Goal: Navigation & Orientation: Understand site structure

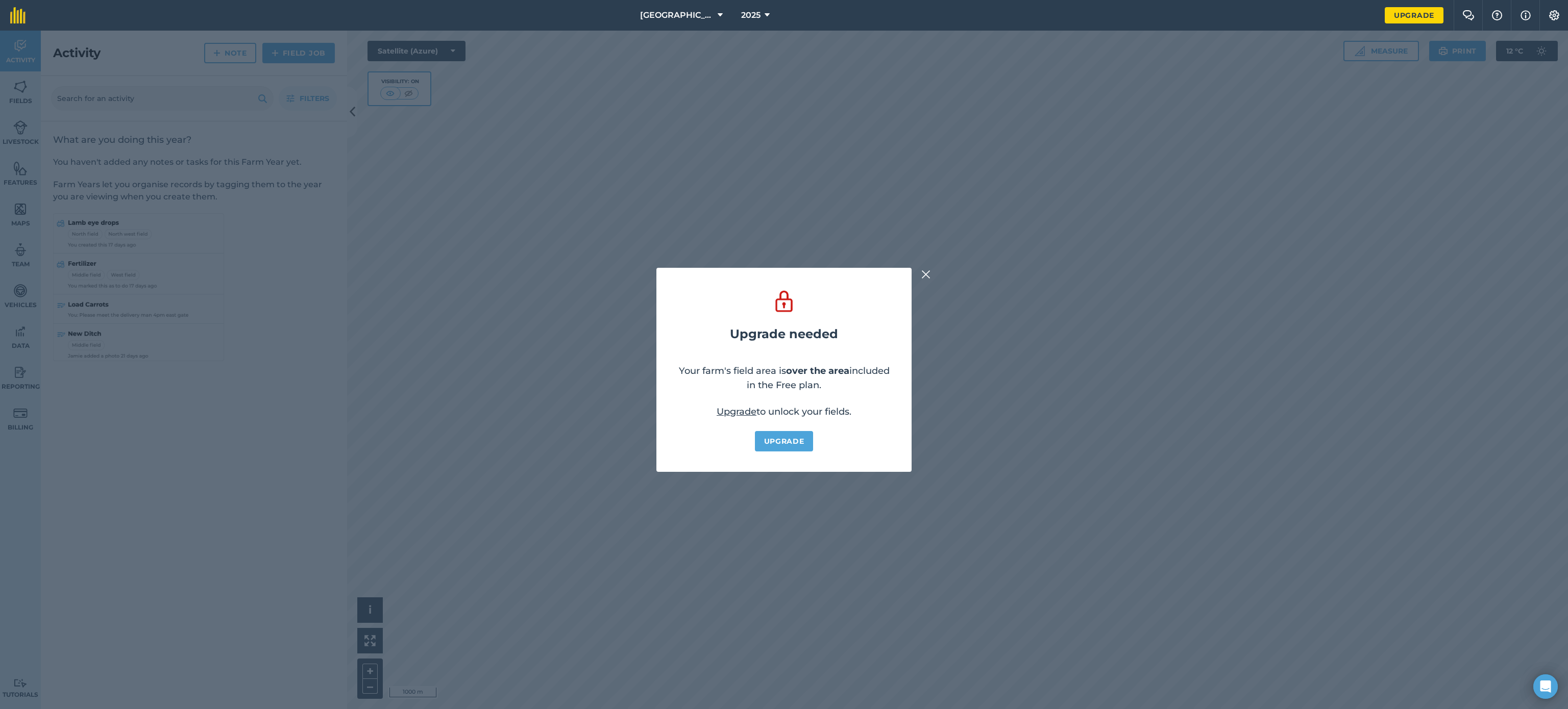
click at [926, 274] on img at bounding box center [927, 274] width 10 height 12
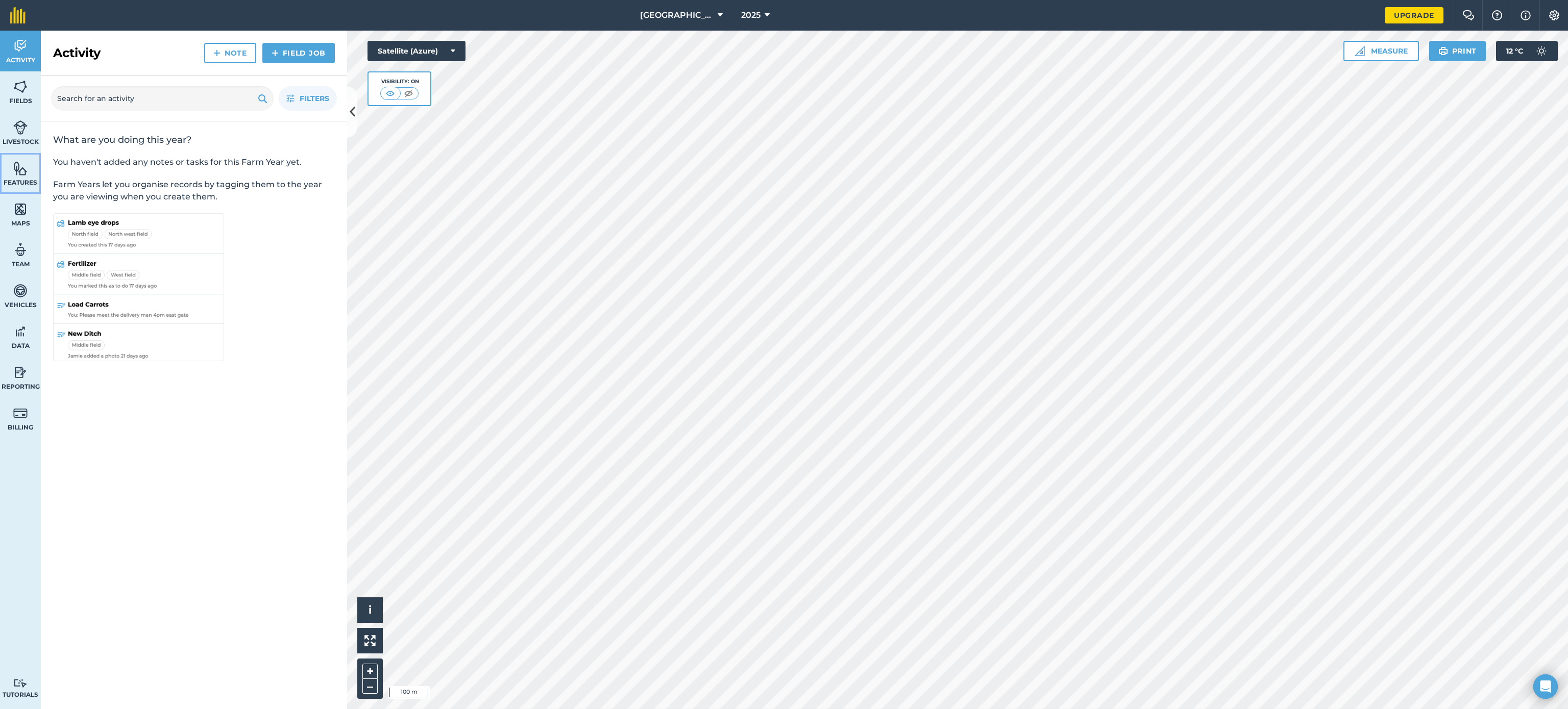
click at [21, 164] on img at bounding box center [21, 168] width 14 height 15
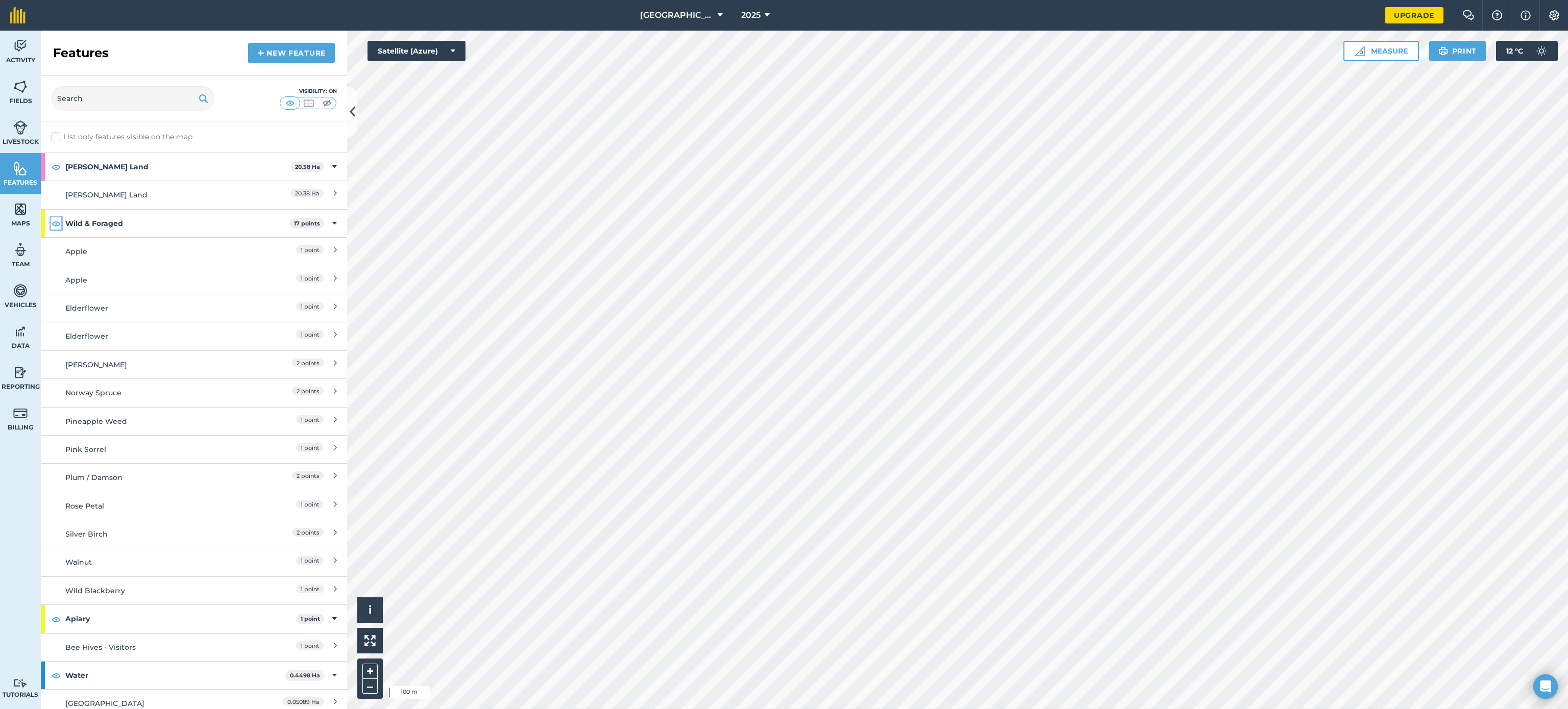
click at [54, 225] on img at bounding box center [57, 223] width 10 height 12
click at [58, 163] on img at bounding box center [57, 166] width 10 height 12
click at [52, 169] on img at bounding box center [57, 166] width 10 height 12
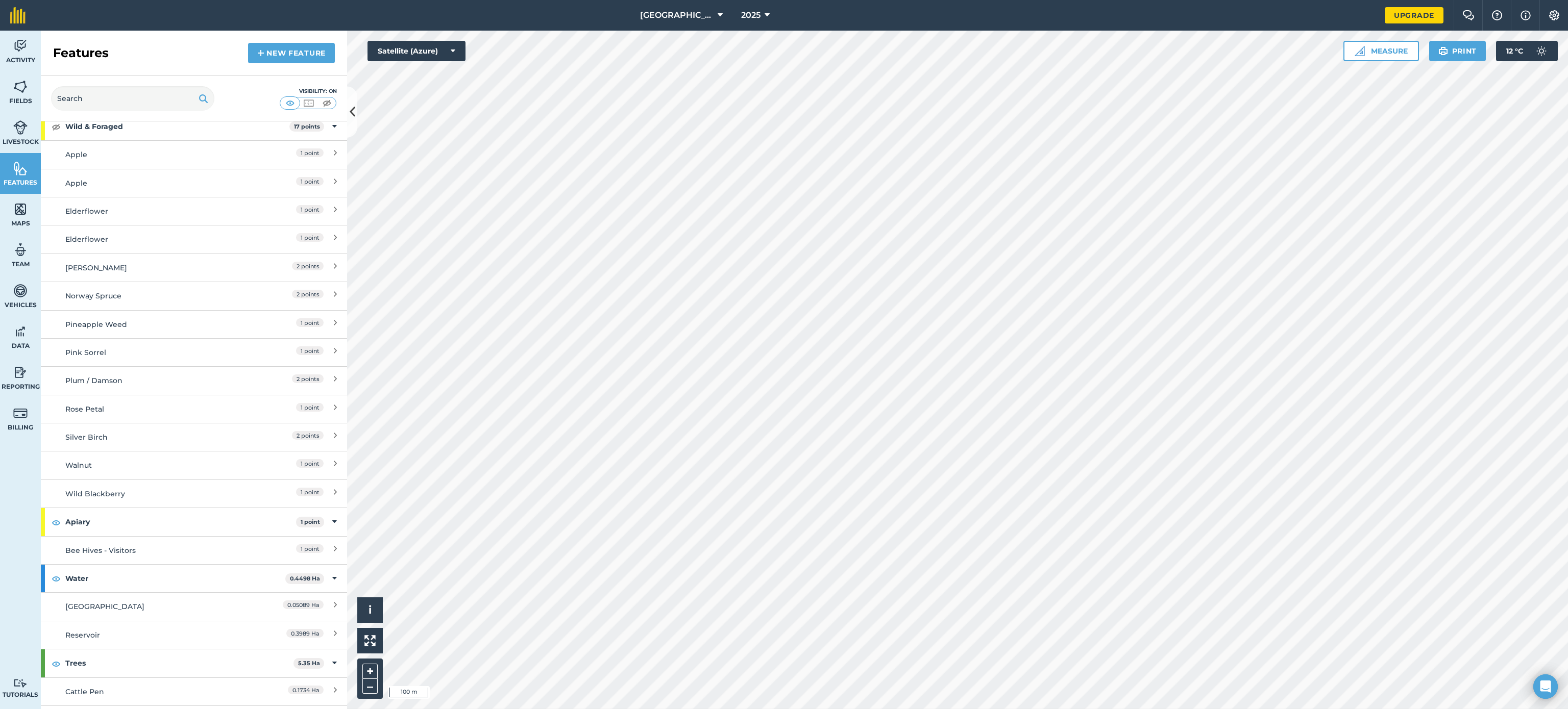
scroll to position [98, 0]
click at [58, 528] on img at bounding box center [57, 521] width 10 height 12
click at [54, 584] on img at bounding box center [57, 577] width 10 height 12
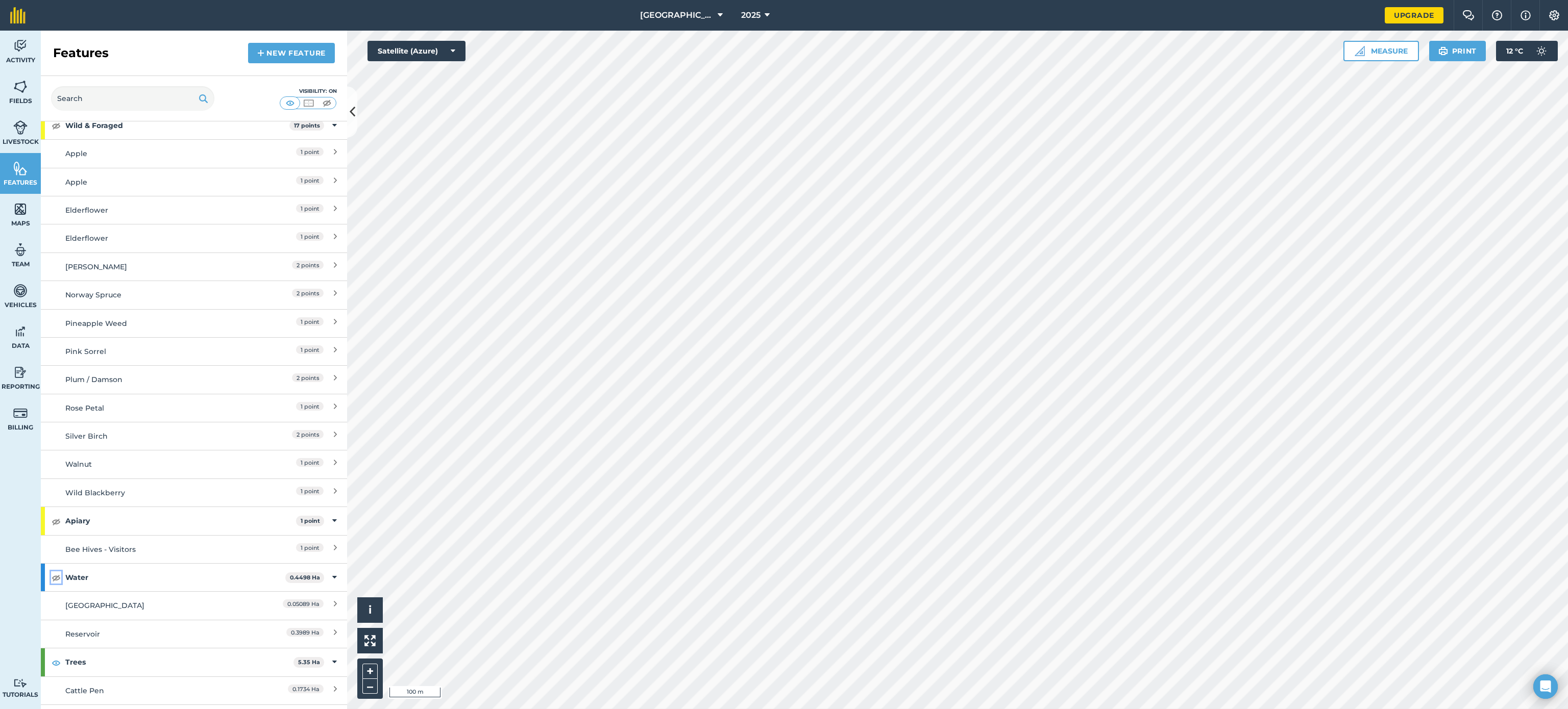
click at [54, 584] on img at bounding box center [57, 577] width 10 height 12
click at [58, 637] on img at bounding box center [57, 634] width 10 height 12
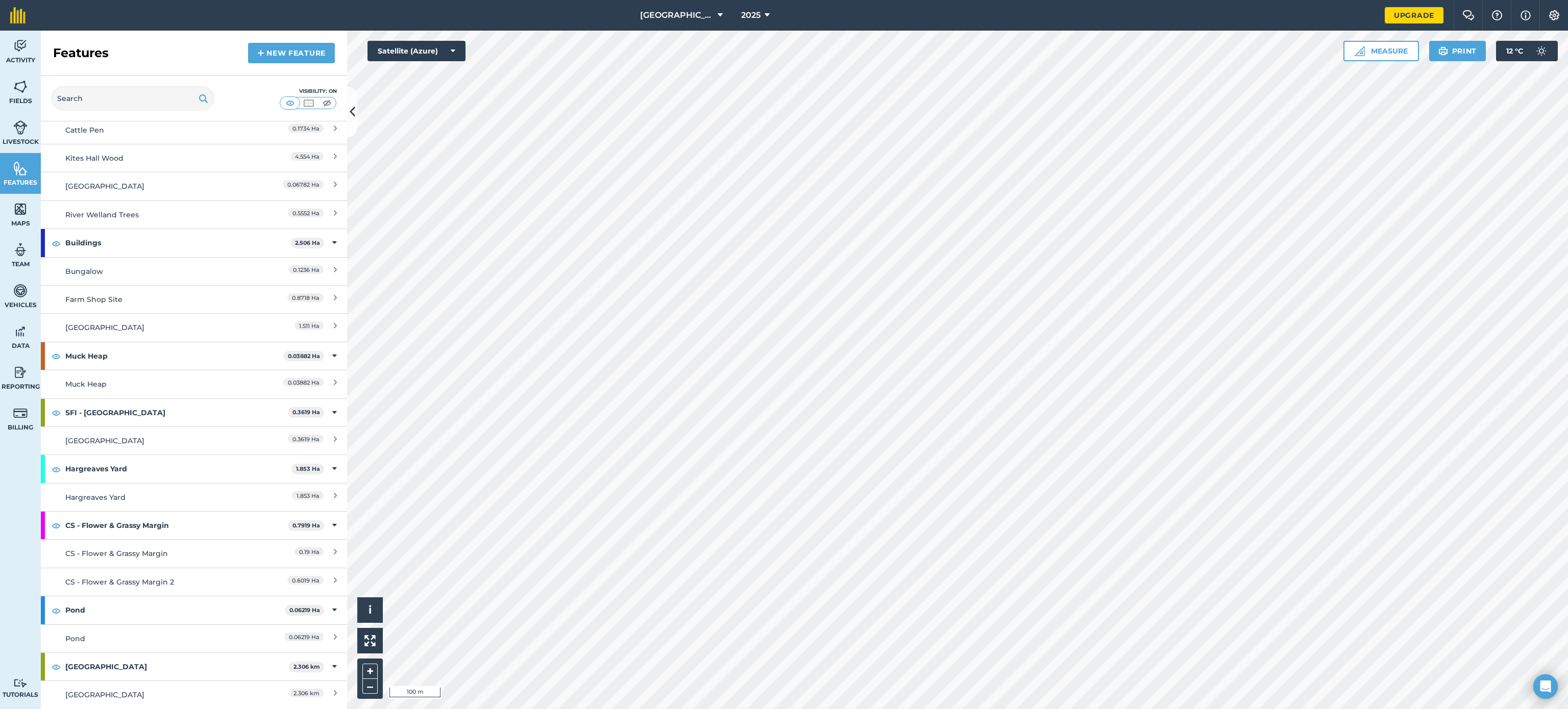
scroll to position [662, 0]
click at [54, 248] on img at bounding box center [57, 243] width 10 height 12
click at [58, 248] on img at bounding box center [57, 243] width 10 height 12
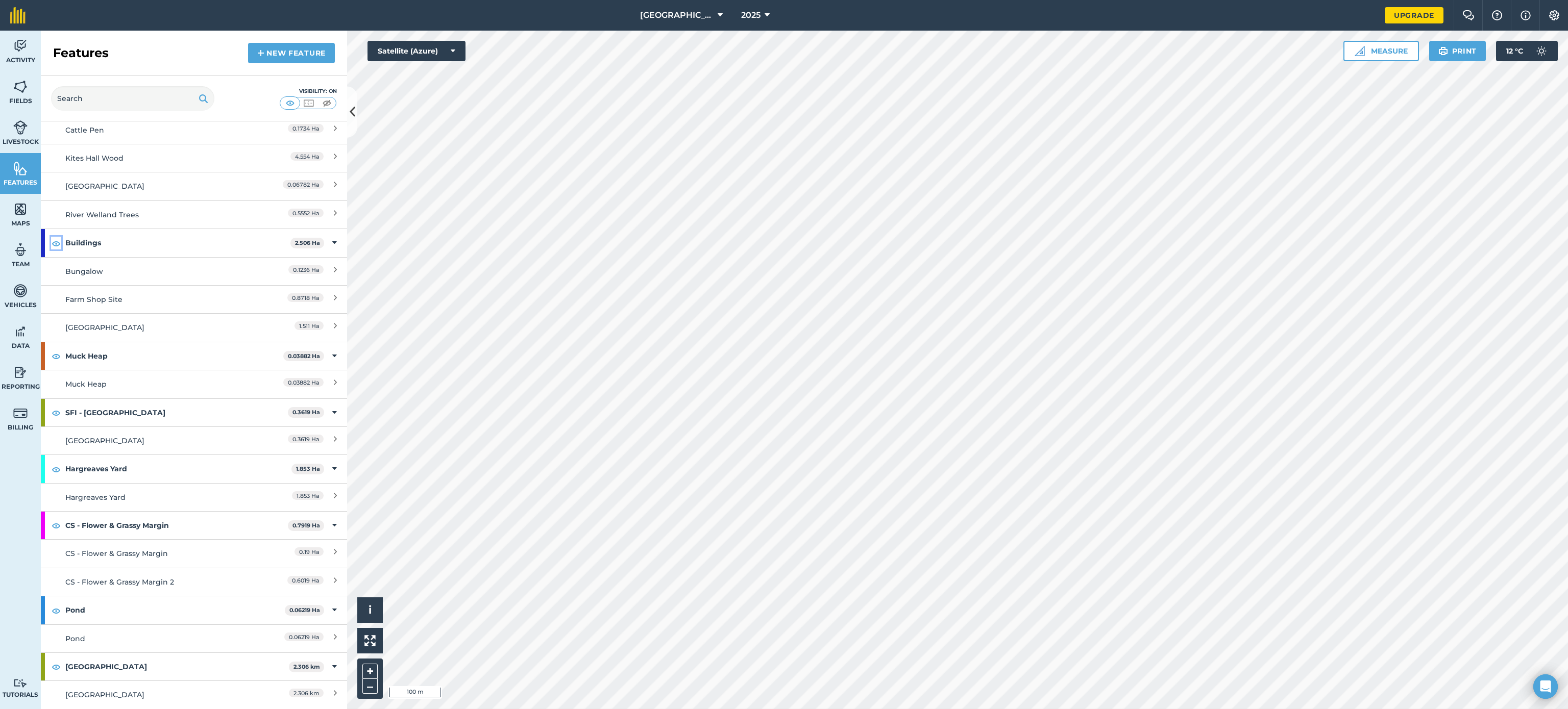
click at [59, 250] on img at bounding box center [57, 243] width 10 height 12
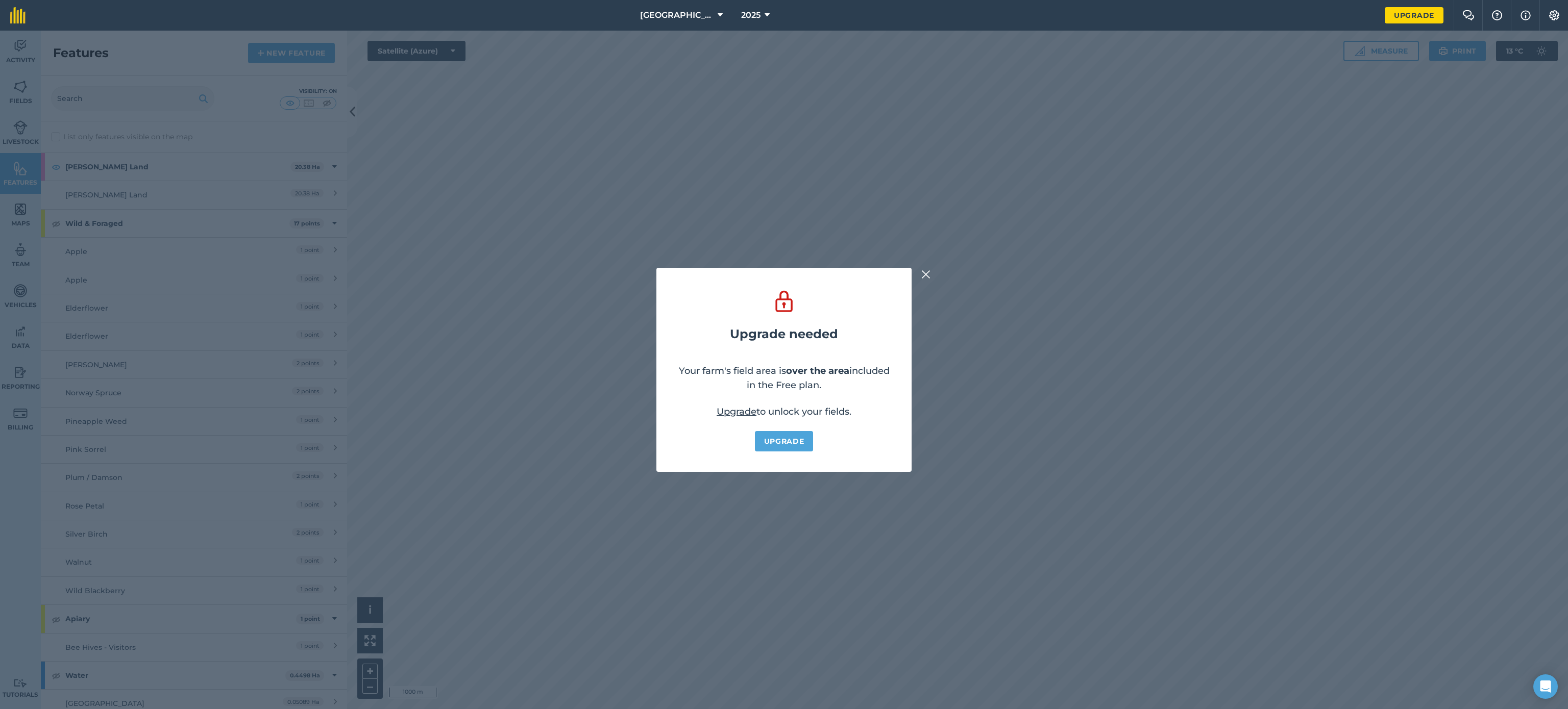
click at [927, 271] on img at bounding box center [927, 274] width 10 height 12
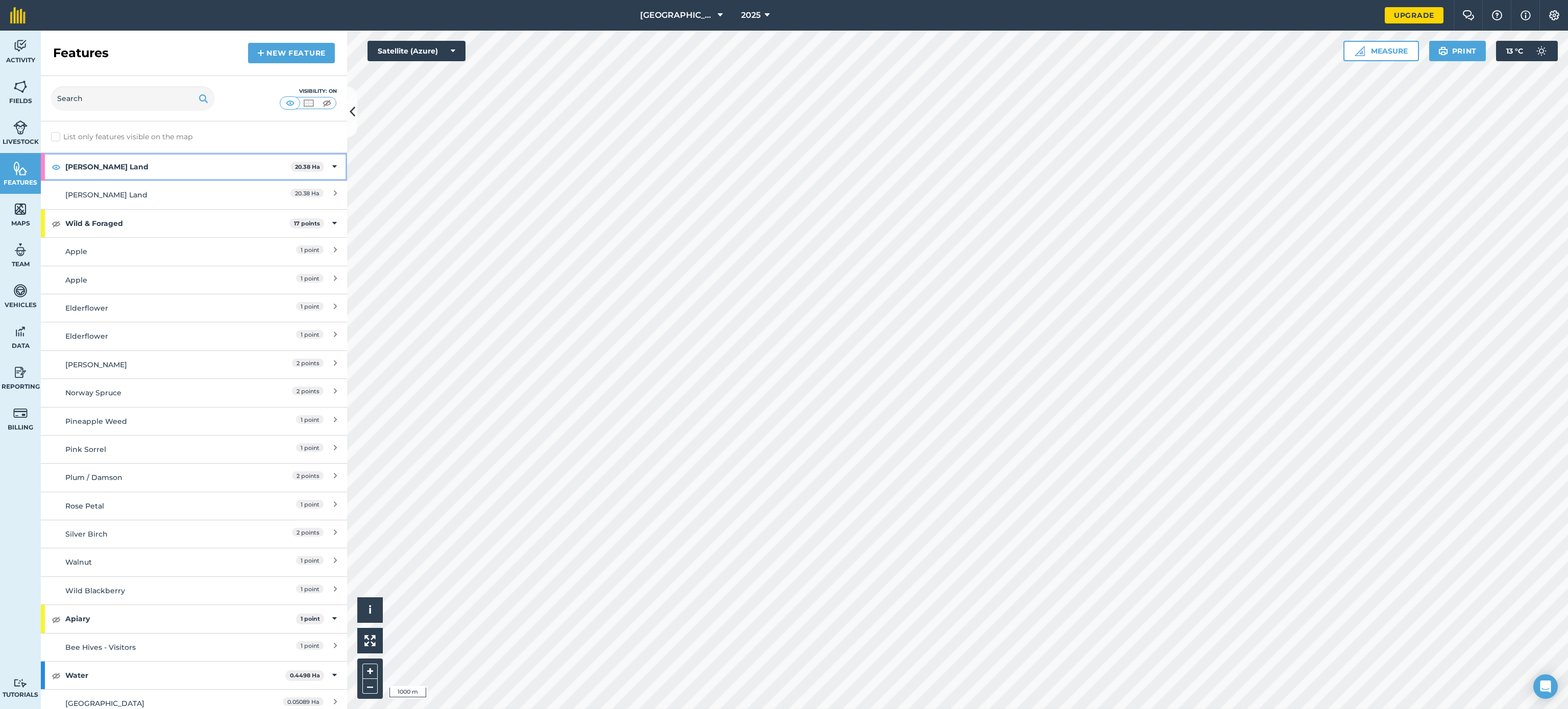
click at [47, 170] on div "[PERSON_NAME] Land 20.38 Ha" at bounding box center [193, 167] width 306 height 28
click at [52, 165] on img at bounding box center [57, 166] width 10 height 12
click at [52, 190] on img at bounding box center [57, 195] width 10 height 12
click at [52, 196] on img at bounding box center [57, 195] width 10 height 12
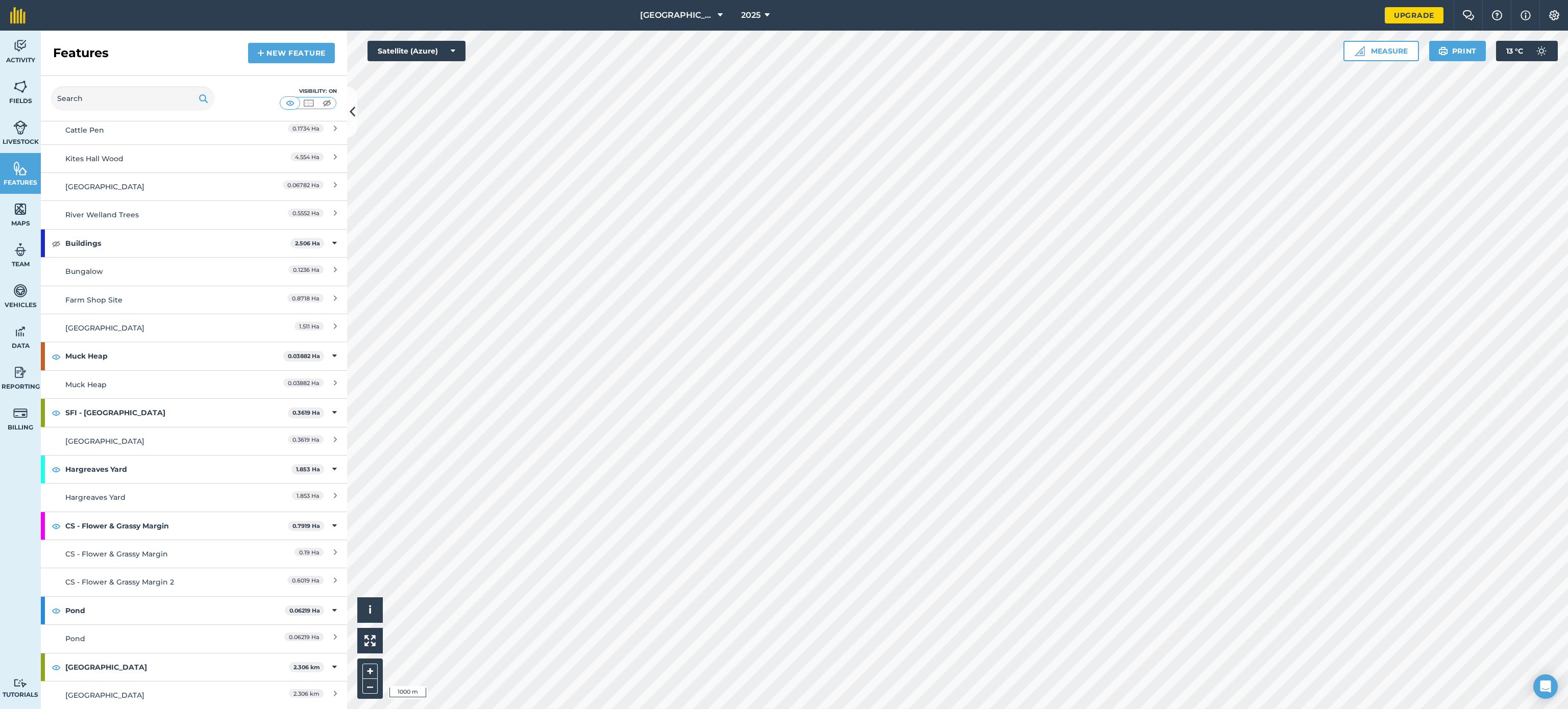
scroll to position [641, 0]
click at [54, 356] on img at bounding box center [57, 356] width 10 height 12
click at [55, 411] on img at bounding box center [57, 412] width 10 height 12
click at [55, 410] on img at bounding box center [57, 412] width 10 height 12
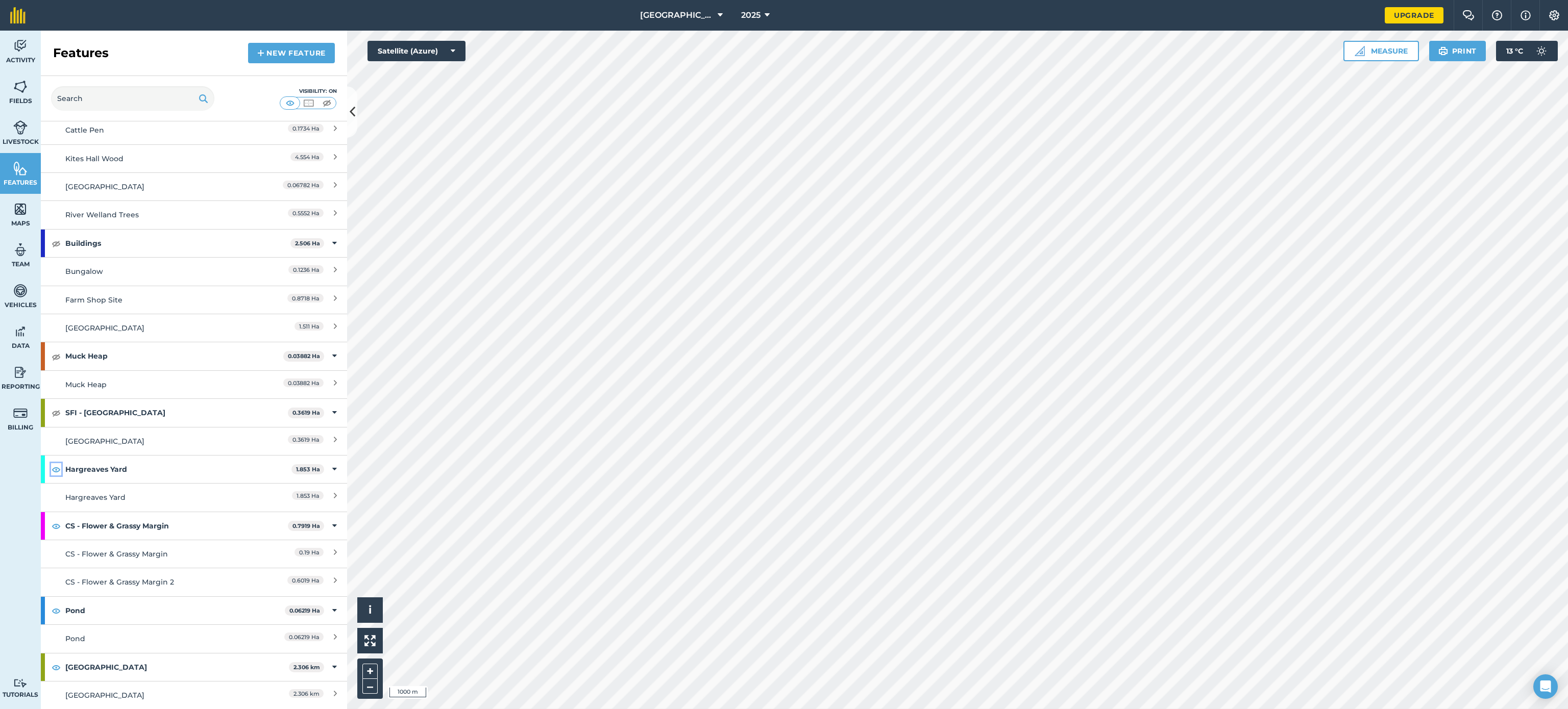
click at [54, 469] on img at bounding box center [57, 469] width 10 height 12
click at [56, 465] on img at bounding box center [57, 469] width 10 height 12
click at [58, 524] on img at bounding box center [57, 525] width 10 height 12
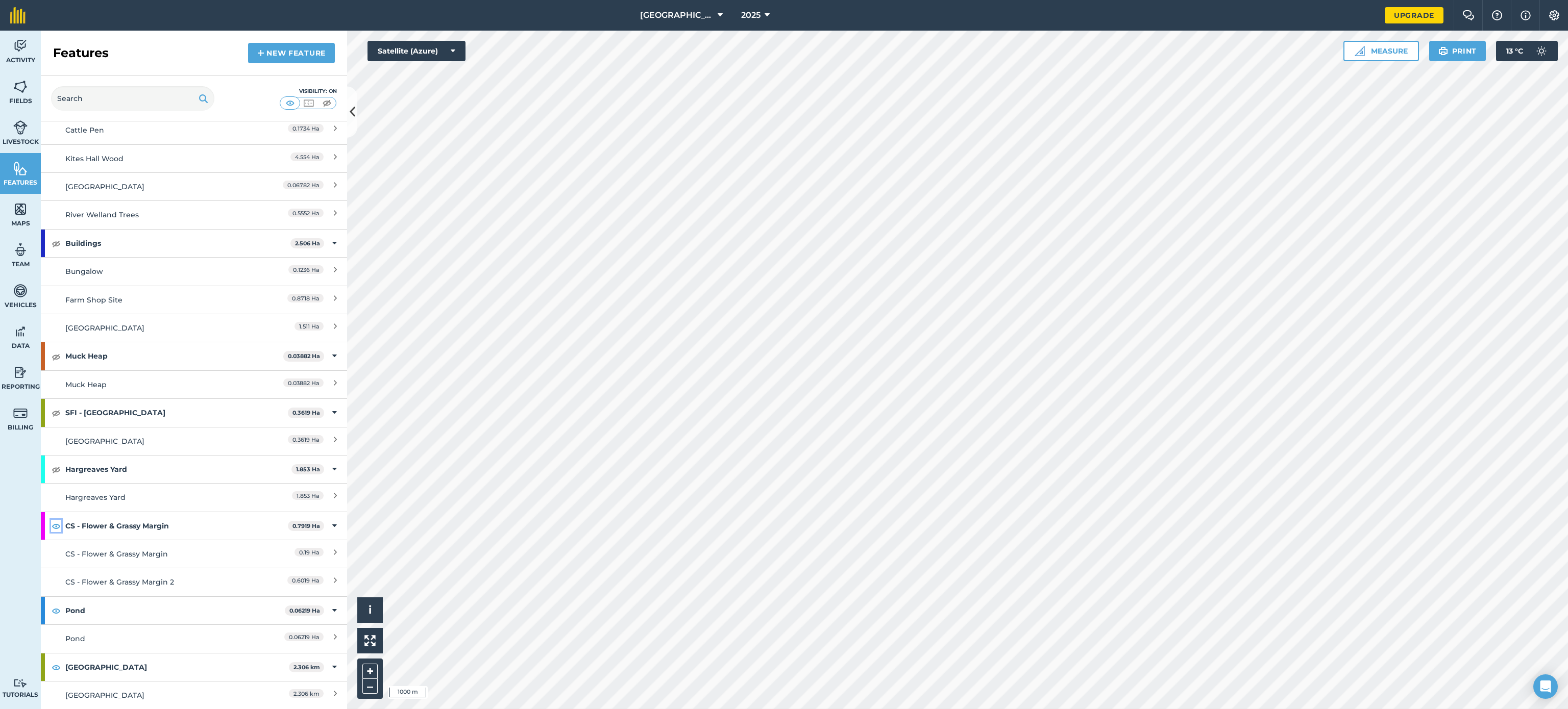
click at [58, 524] on img at bounding box center [57, 525] width 10 height 12
click at [59, 610] on img at bounding box center [57, 610] width 10 height 12
click at [53, 665] on img at bounding box center [57, 667] width 10 height 12
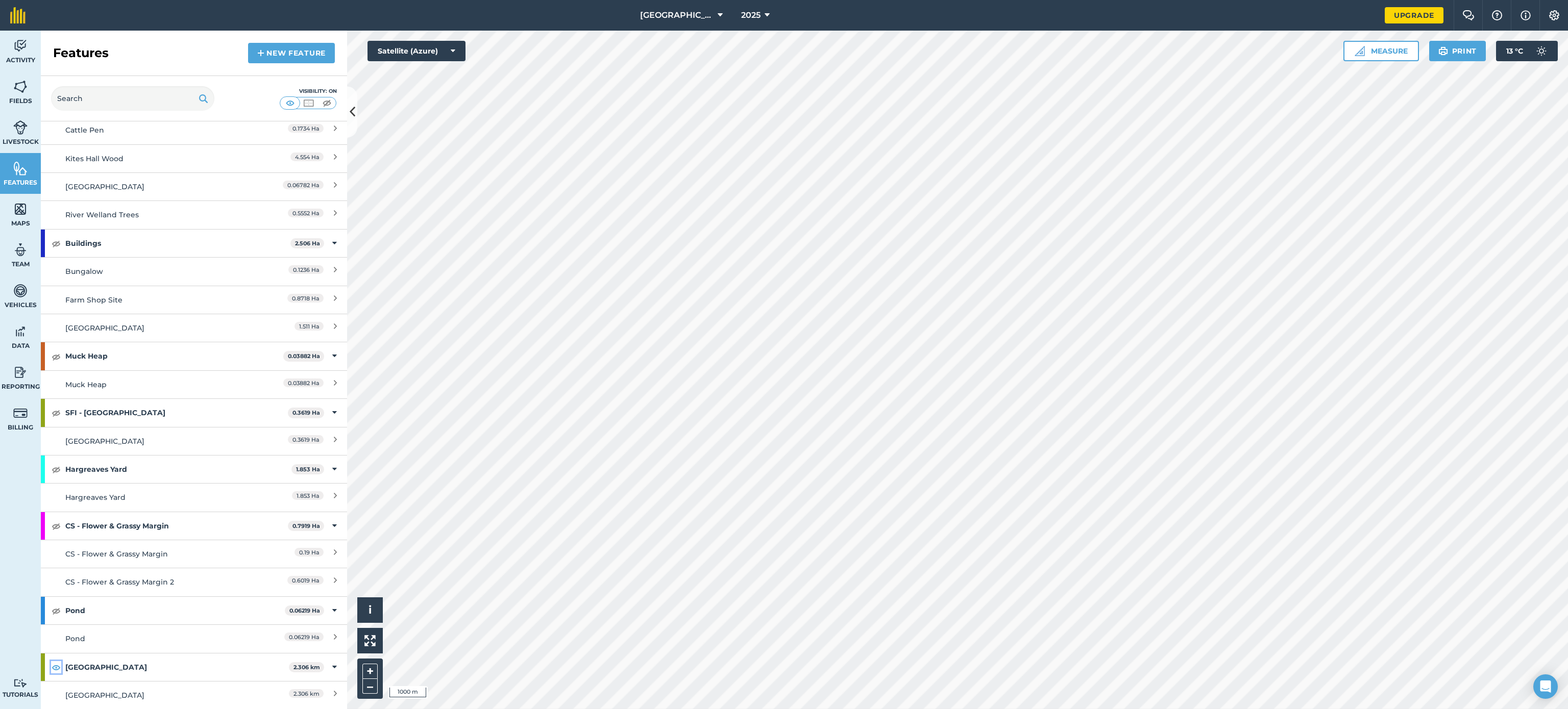
click at [53, 665] on img at bounding box center [57, 667] width 10 height 12
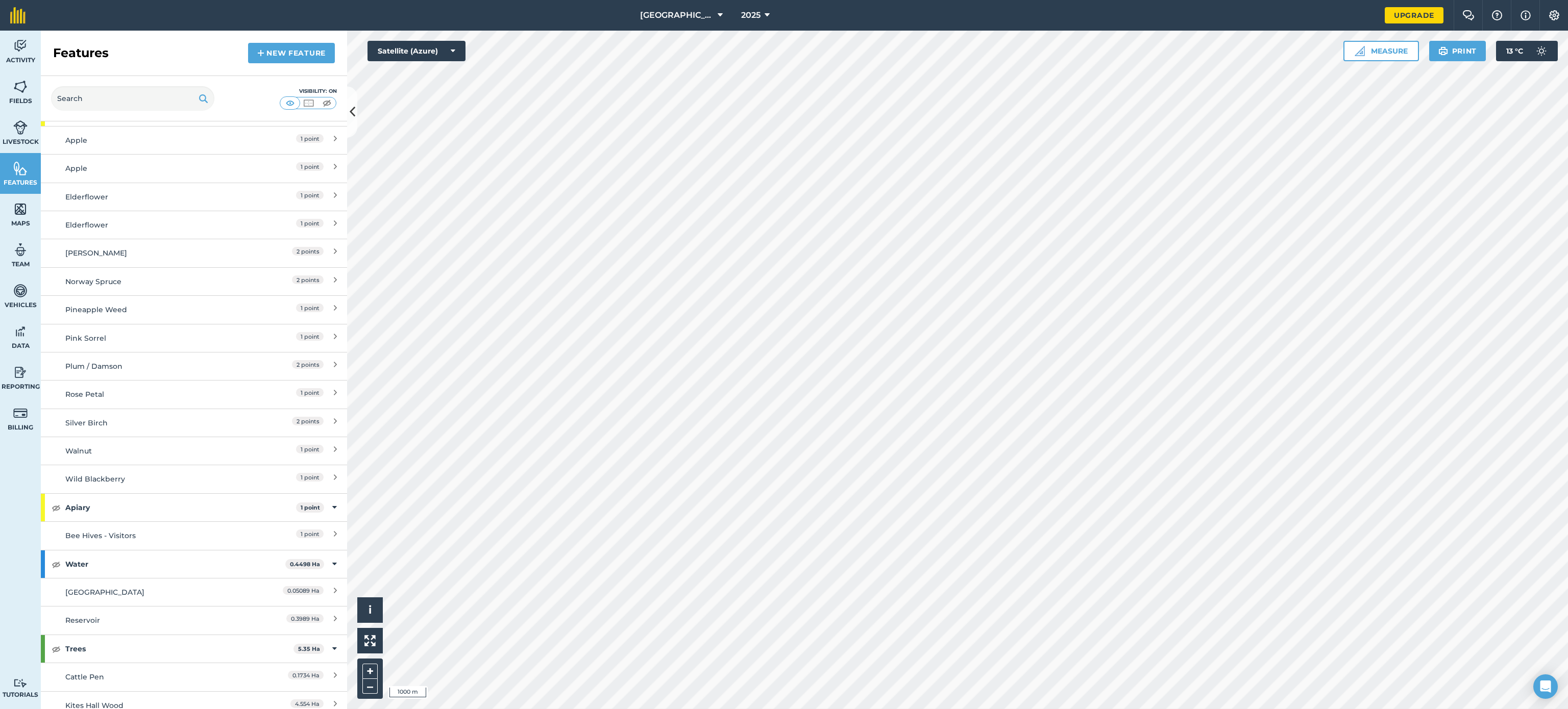
scroll to position [0, 0]
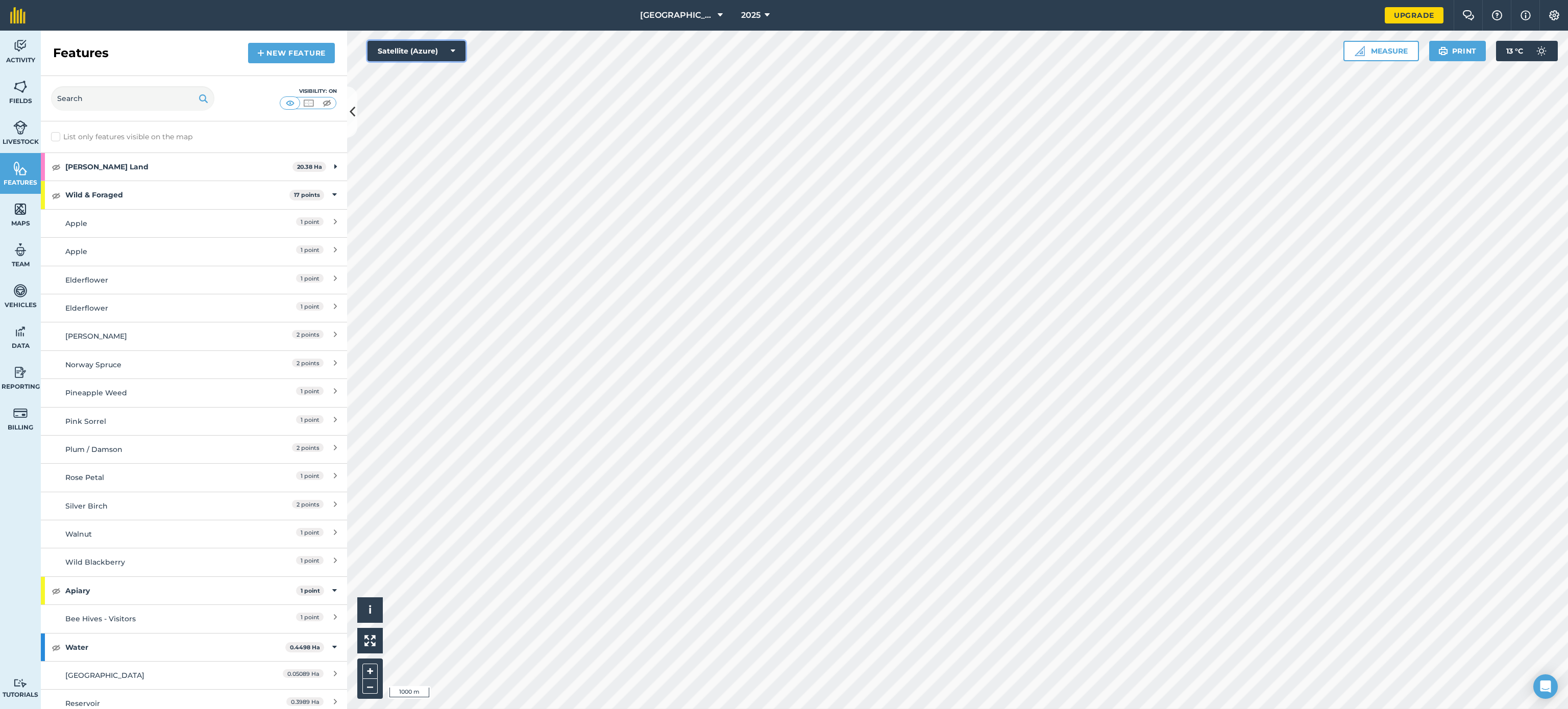
click at [415, 58] on button "Satellite (Azure)" at bounding box center [416, 51] width 98 height 21
click at [438, 153] on button "Terrain" at bounding box center [416, 153] width 98 height 21
click at [429, 54] on button "Terrain" at bounding box center [416, 51] width 98 height 21
click at [427, 172] on button "none" at bounding box center [416, 174] width 98 height 21
click at [414, 46] on button "none" at bounding box center [416, 51] width 98 height 21
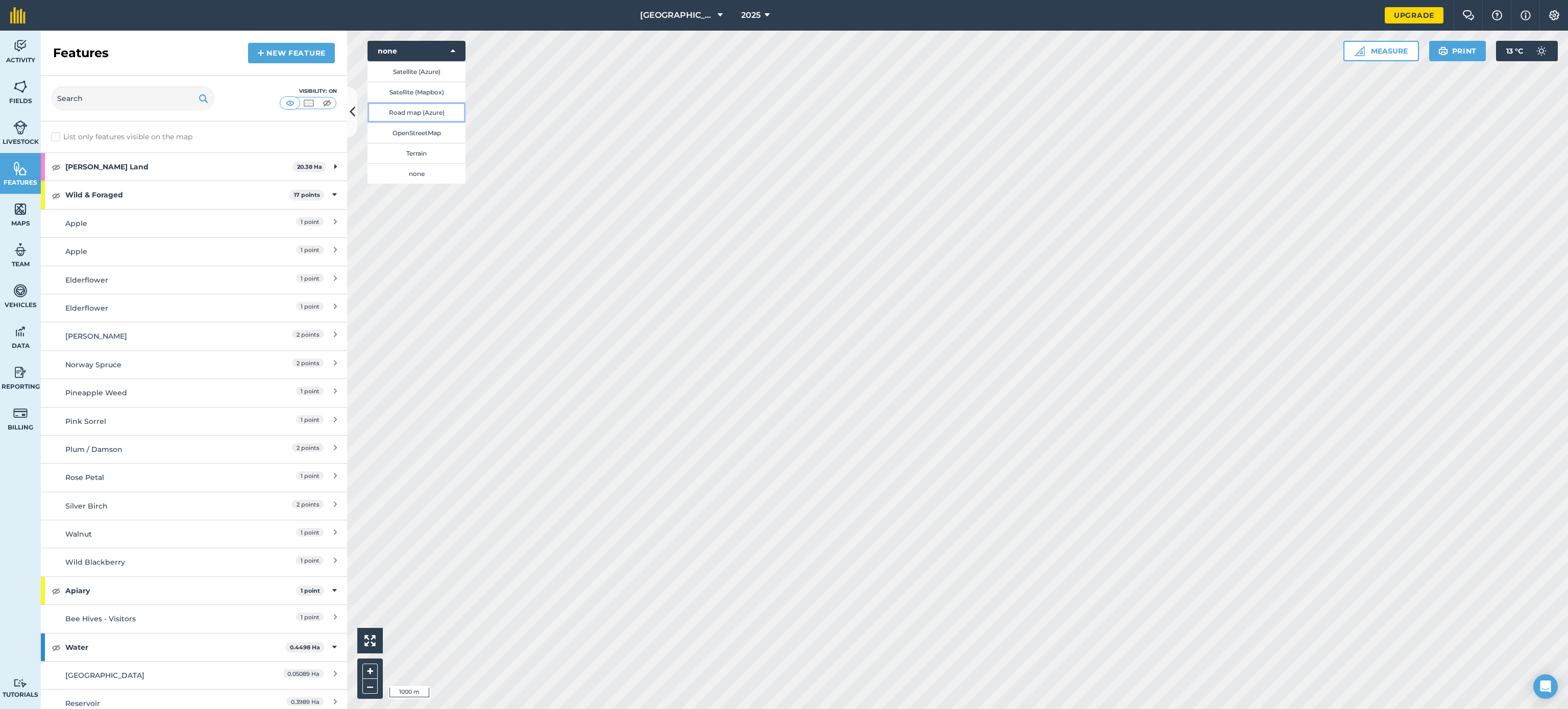
click at [419, 109] on button "Road map (Azure)" at bounding box center [416, 113] width 98 height 21
click at [374, 670] on button "+" at bounding box center [370, 671] width 15 height 15
click at [715, 709] on html "[GEOGRAPHIC_DATA] 2025 Upgrade Farm Chat Help Info Settings Map printing is not…" at bounding box center [784, 354] width 1568 height 709
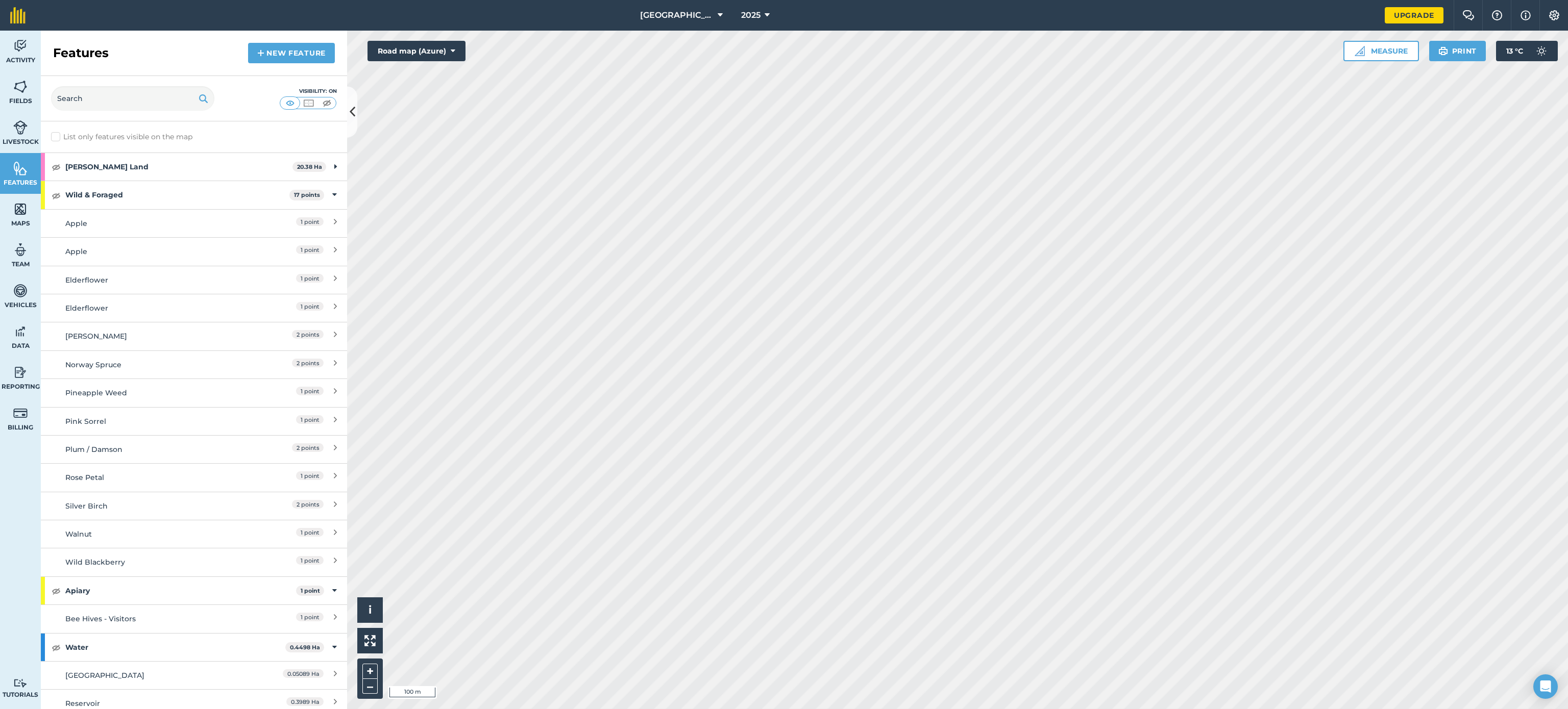
click at [882, 709] on html "[GEOGRAPHIC_DATA] 2025 Upgrade Farm Chat Help Info Settings Map printing is not…" at bounding box center [784, 354] width 1568 height 709
click at [994, 709] on html "[GEOGRAPHIC_DATA] 2025 Upgrade Farm Chat Help Info Settings Map printing is not…" at bounding box center [784, 354] width 1568 height 709
click at [445, 54] on button "Road map (Azure)" at bounding box center [416, 51] width 98 height 21
click at [436, 71] on button "Satellite (Azure)" at bounding box center [416, 72] width 98 height 21
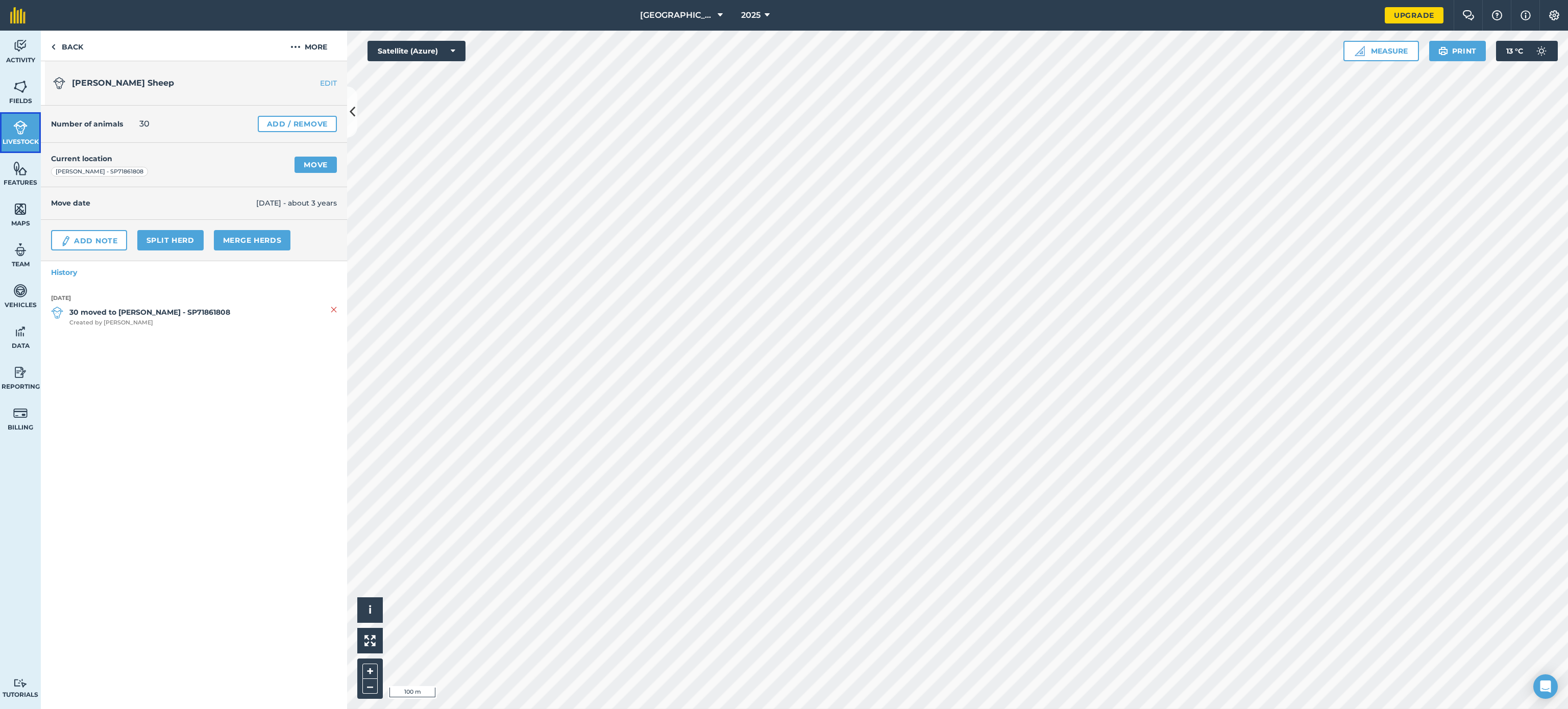
click at [16, 132] on img at bounding box center [21, 127] width 14 height 15
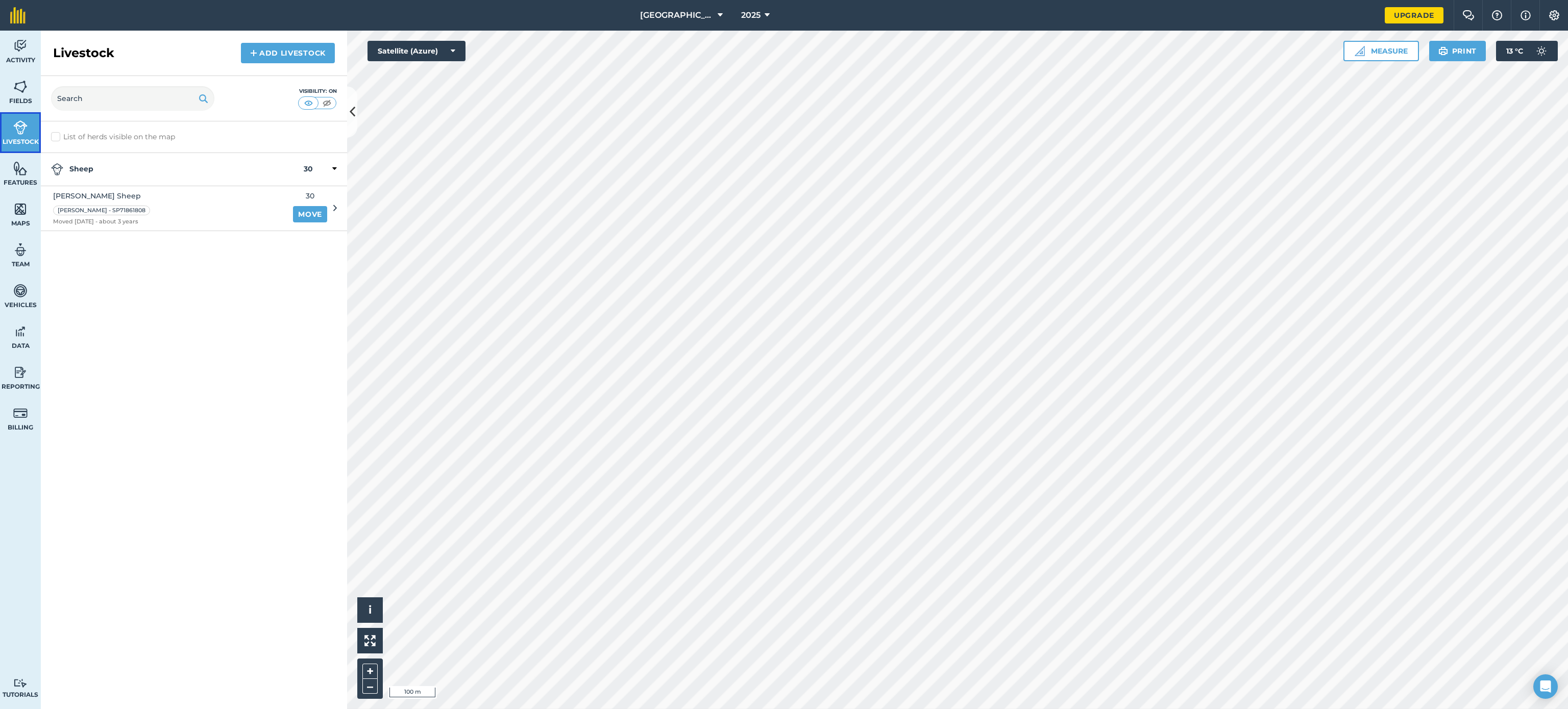
click at [16, 132] on img at bounding box center [21, 127] width 14 height 15
click at [329, 104] on img at bounding box center [327, 103] width 13 height 10
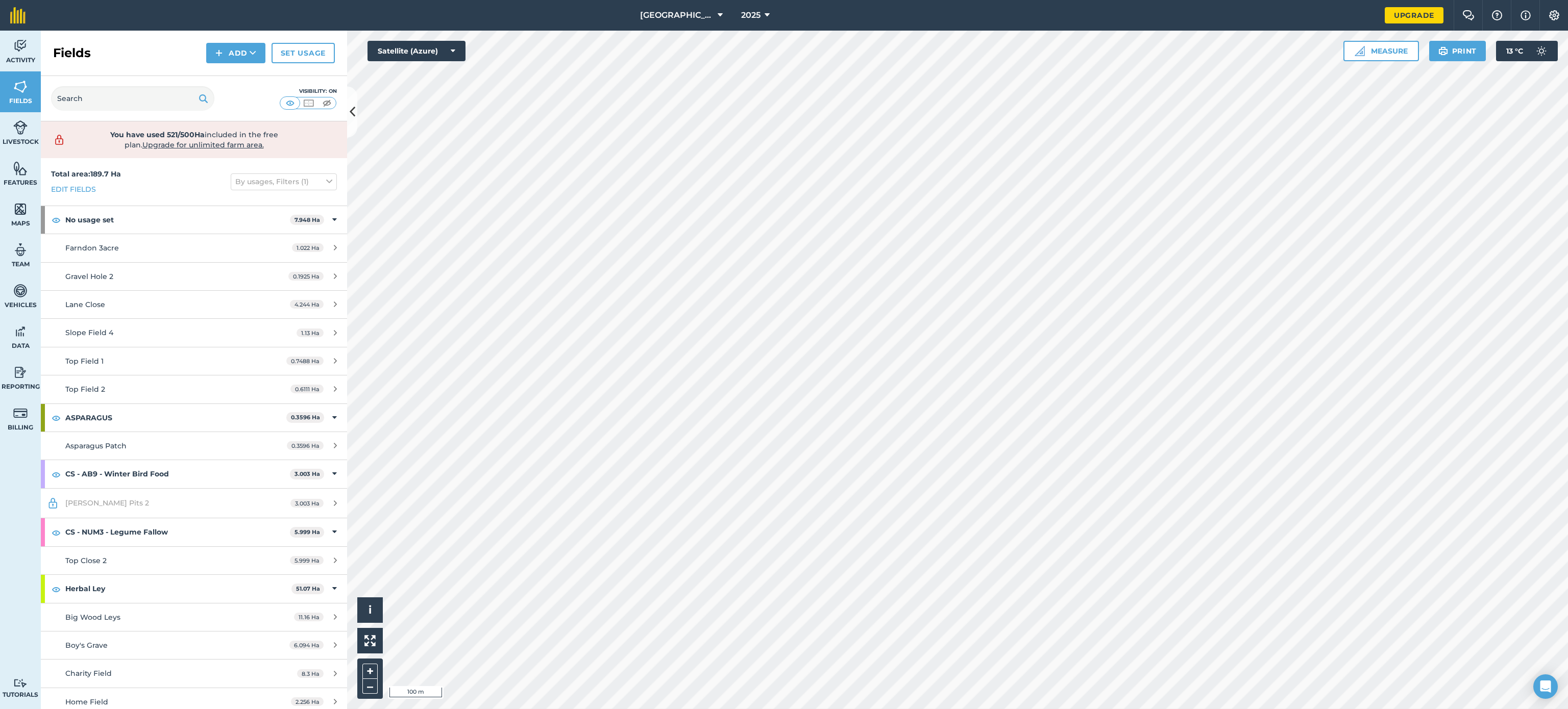
click at [1034, 709] on html "[GEOGRAPHIC_DATA] 2025 Upgrade Farm Chat Help Info Settings Map printing is not…" at bounding box center [784, 354] width 1568 height 709
click at [941, 21] on div "[GEOGRAPHIC_DATA] 2025 Upgrade Farm Chat Help Info Settings Map printing is not…" at bounding box center [784, 354] width 1568 height 709
click at [621, 15] on div "[GEOGRAPHIC_DATA] 2025 Upgrade Farm Chat Help Info Settings Map printing is not…" at bounding box center [784, 354] width 1568 height 709
click at [917, 0] on html "[GEOGRAPHIC_DATA] 2025 Upgrade Farm Chat Help Info Settings Map printing is not…" at bounding box center [784, 354] width 1568 height 709
click at [873, 0] on html "[GEOGRAPHIC_DATA] 2025 Upgrade Farm Chat Help Info Settings Map printing is not…" at bounding box center [784, 354] width 1568 height 709
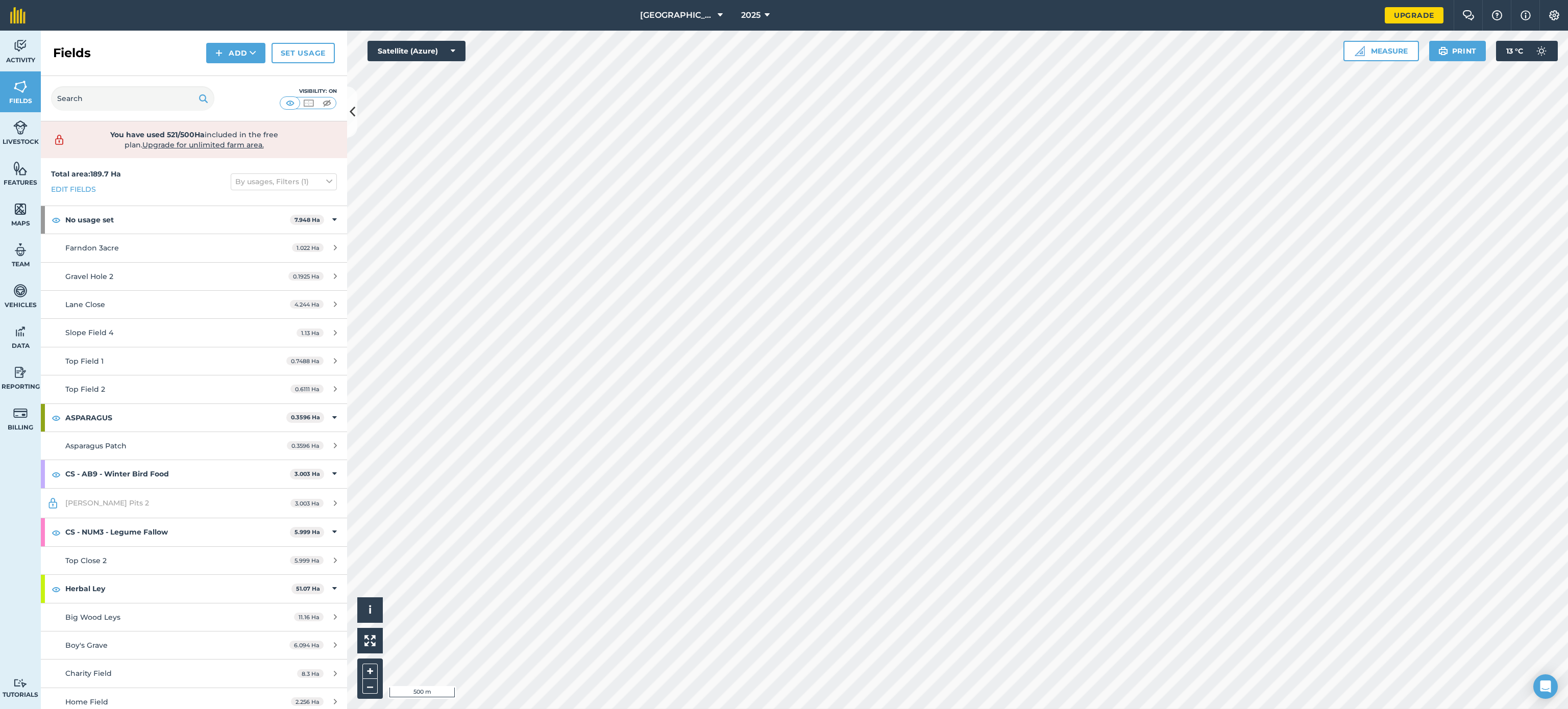
click at [884, 0] on html "[GEOGRAPHIC_DATA] 2025 Upgrade Farm Chat Help Info Settings Map printing is not…" at bounding box center [784, 354] width 1568 height 709
click at [278, 152] on div "Activity Fields Livestock Features Maps Team Vehicles Data Reporting Billing Tu…" at bounding box center [784, 370] width 1568 height 679
